Goal: Find specific page/section: Find specific page/section

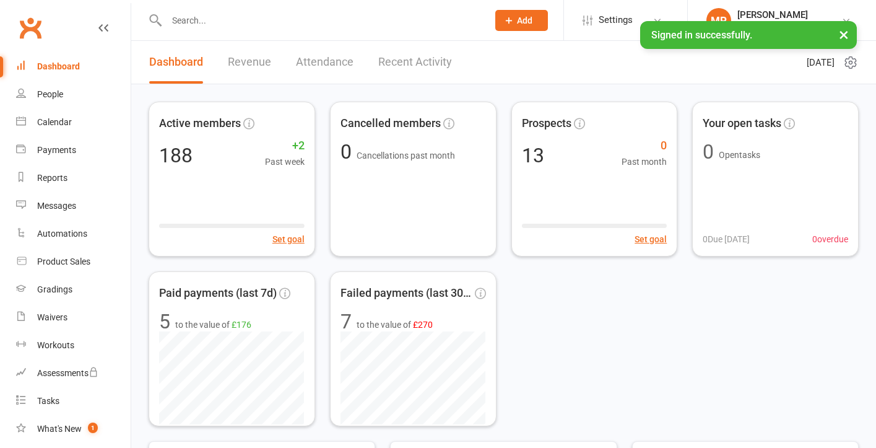
click at [258, 24] on input "text" at bounding box center [321, 20] width 317 height 17
paste input "Please note that"
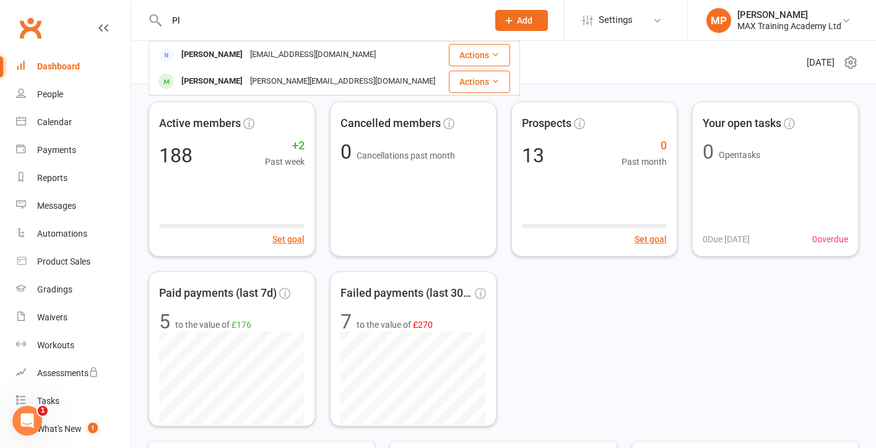
type input "P"
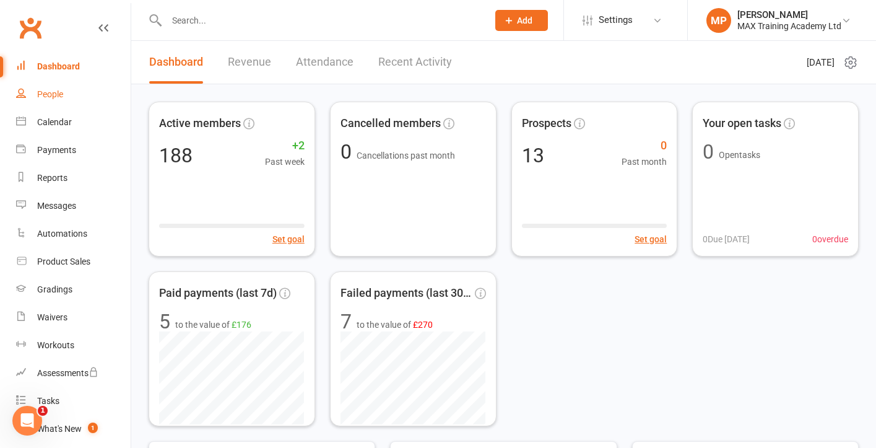
click at [50, 90] on div "People" at bounding box center [50, 94] width 26 height 10
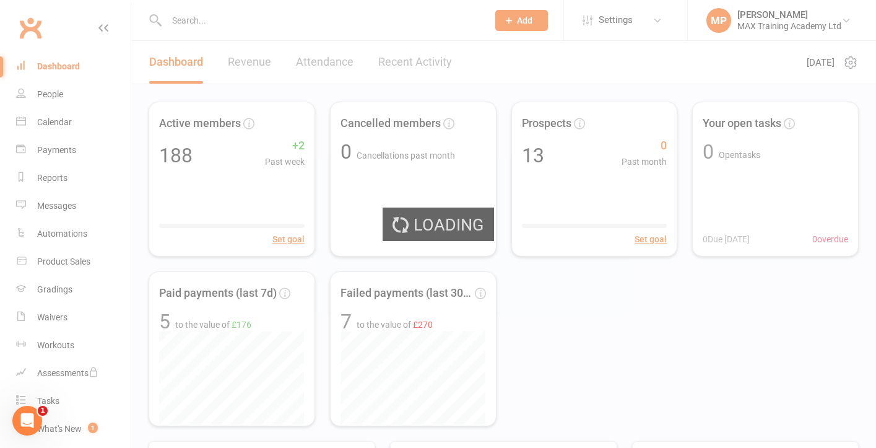
select select "100"
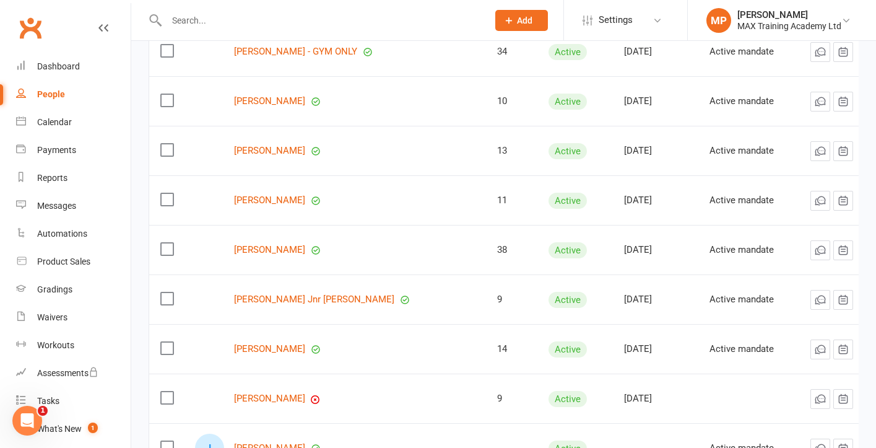
scroll to position [4106, 0]
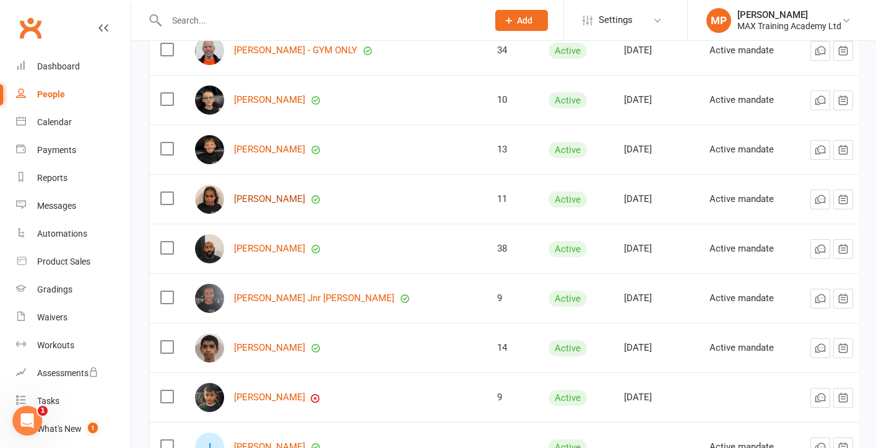
click at [286, 201] on link "[PERSON_NAME]" at bounding box center [269, 199] width 71 height 11
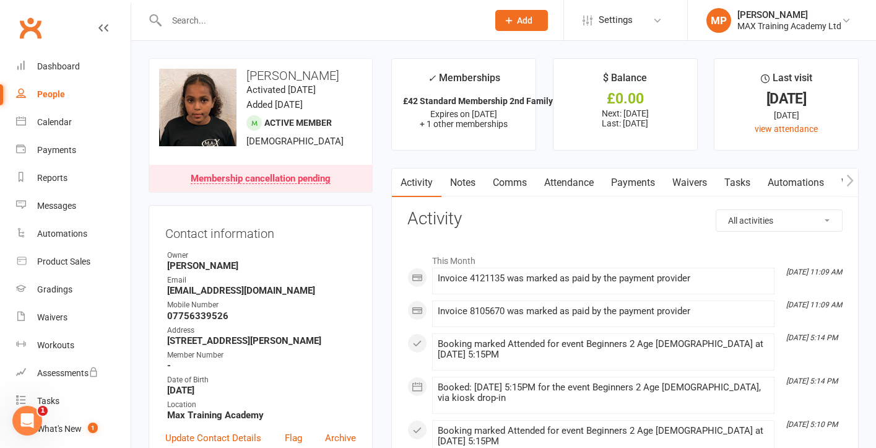
click at [631, 180] on link "Payments" at bounding box center [633, 182] width 61 height 28
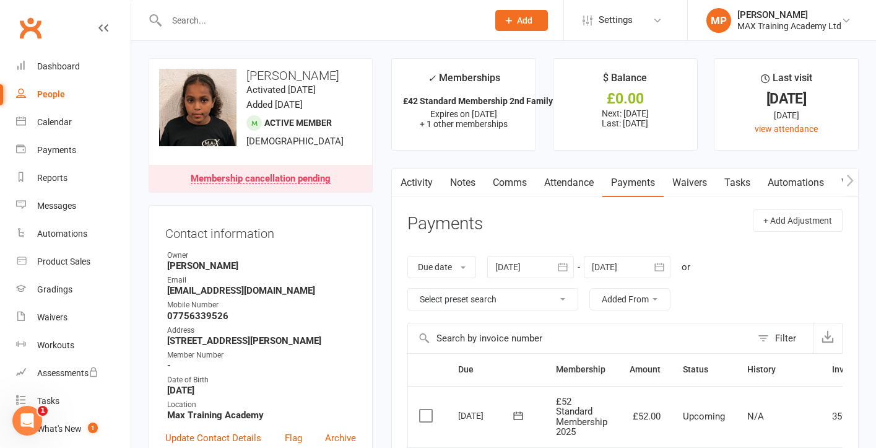
click at [237, 20] on input "text" at bounding box center [321, 20] width 317 height 17
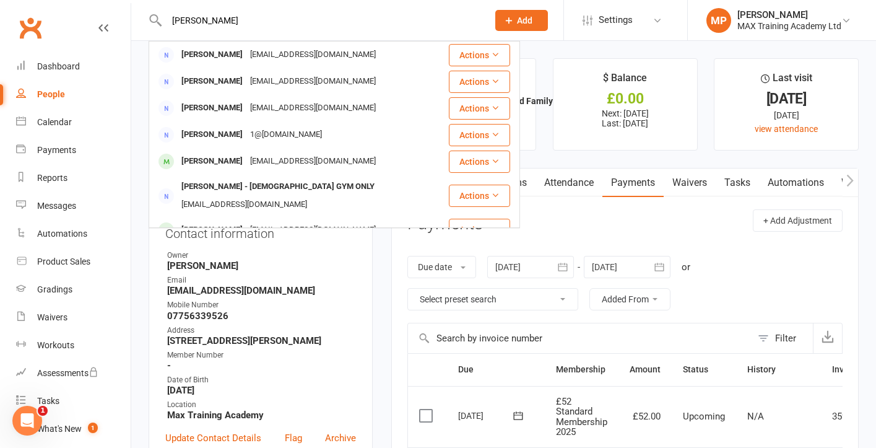
type input "[PERSON_NAME]"
click at [364, 286] on div "Contact information Owner [PERSON_NAME] Email [EMAIL_ADDRESS][DOMAIN_NAME] Mobi…" at bounding box center [261, 341] width 224 height 272
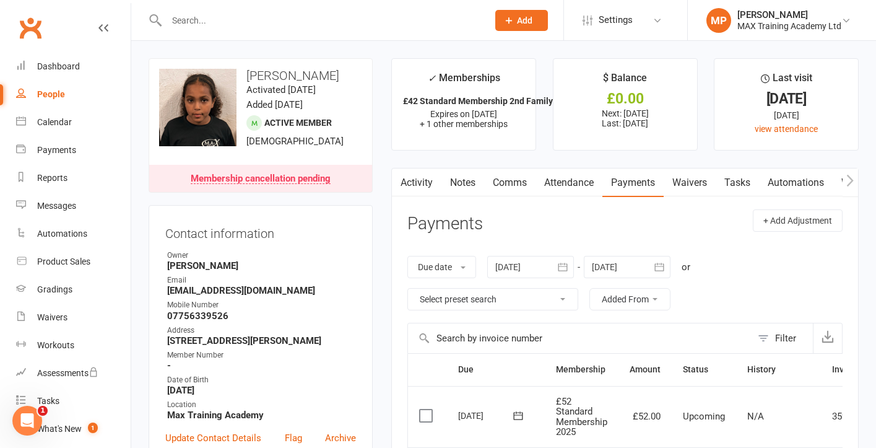
click at [202, 17] on input "text" at bounding box center [321, 20] width 317 height 17
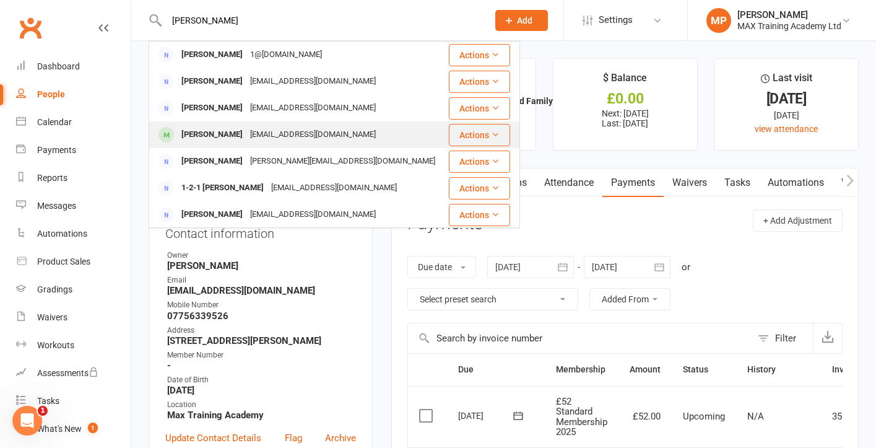
type input "[PERSON_NAME]"
click at [206, 134] on div "[PERSON_NAME]" at bounding box center [212, 135] width 69 height 18
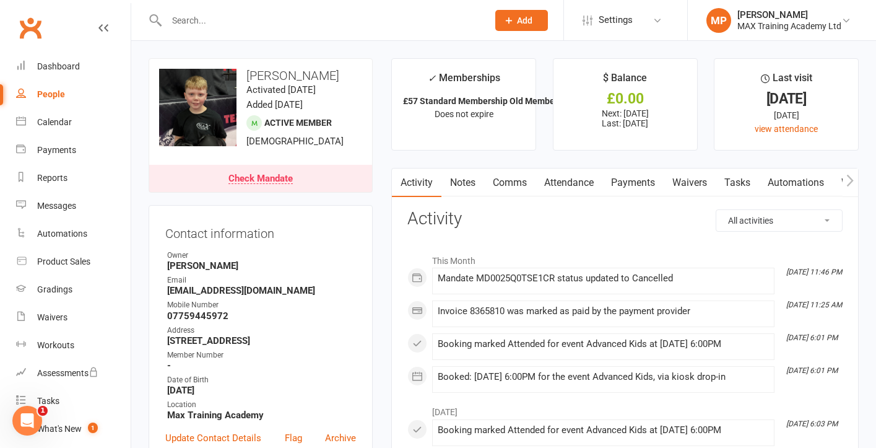
click at [637, 177] on link "Payments" at bounding box center [633, 182] width 61 height 28
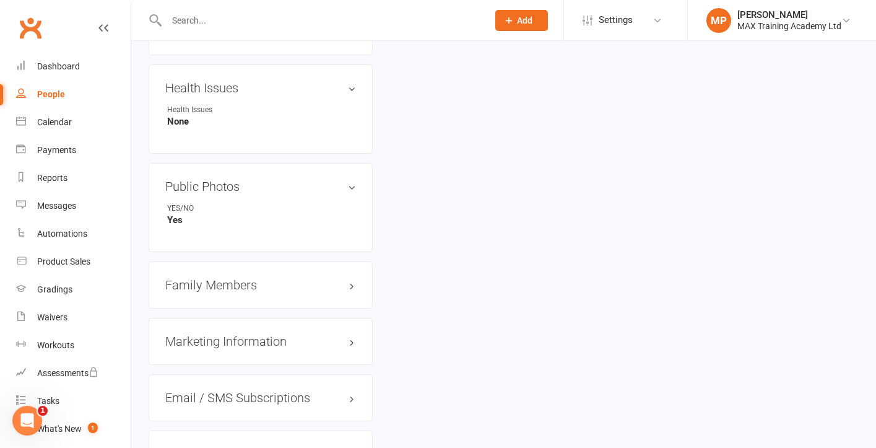
scroll to position [833, 0]
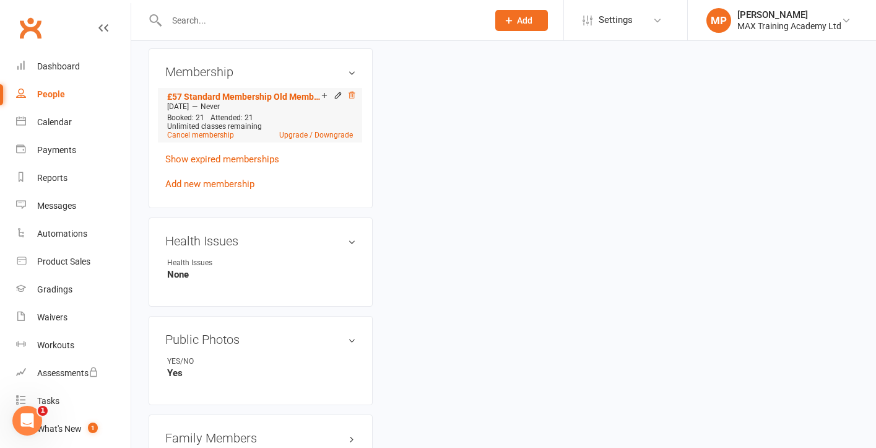
click at [352, 93] on icon at bounding box center [351, 95] width 9 height 9
